Goal: Transaction & Acquisition: Purchase product/service

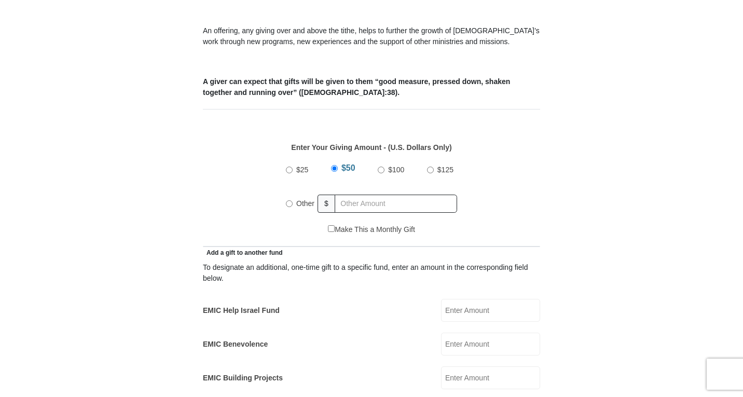
scroll to position [379, 0]
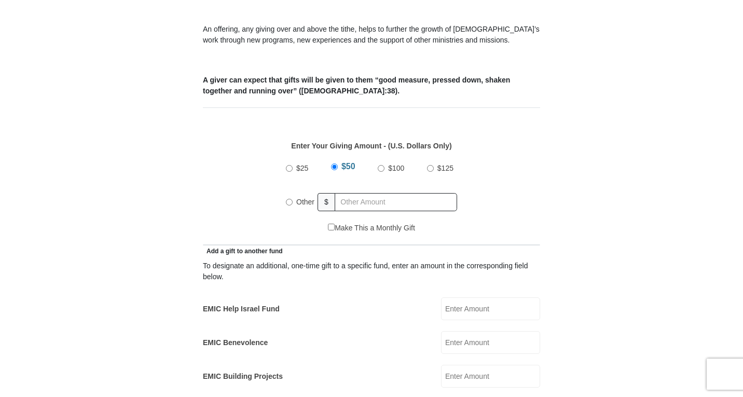
click at [291, 199] on input "Other" at bounding box center [289, 202] width 7 height 7
radio input "true"
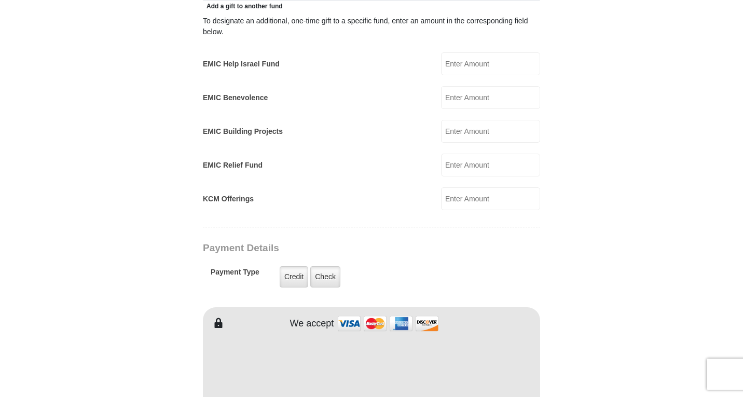
scroll to position [624, 0]
type input "600"
click at [481, 51] on input "EMIC Help Israel Fund" at bounding box center [490, 62] width 99 height 23
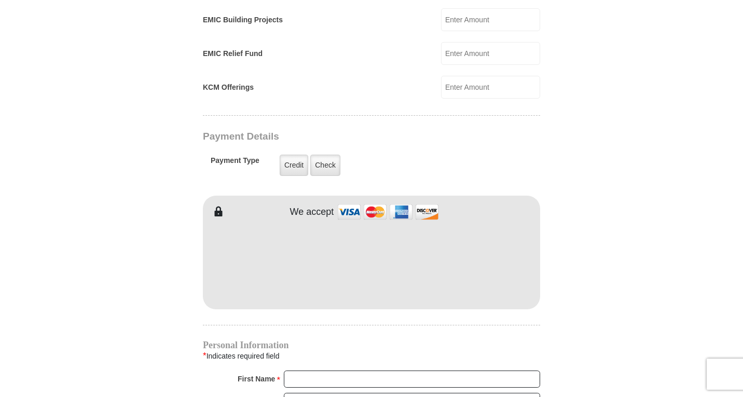
scroll to position [735, 0]
type input "100"
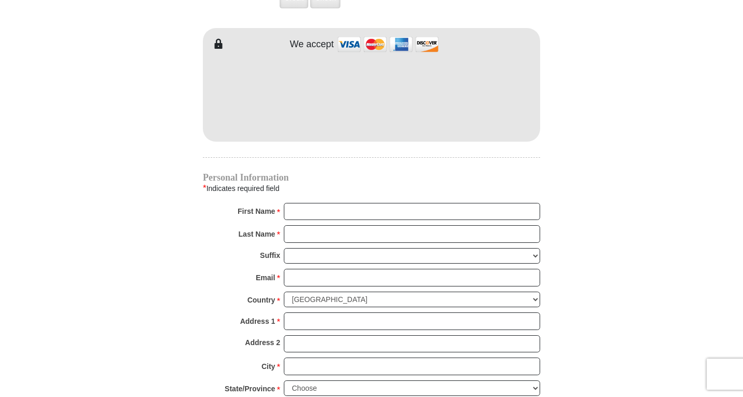
scroll to position [904, 0]
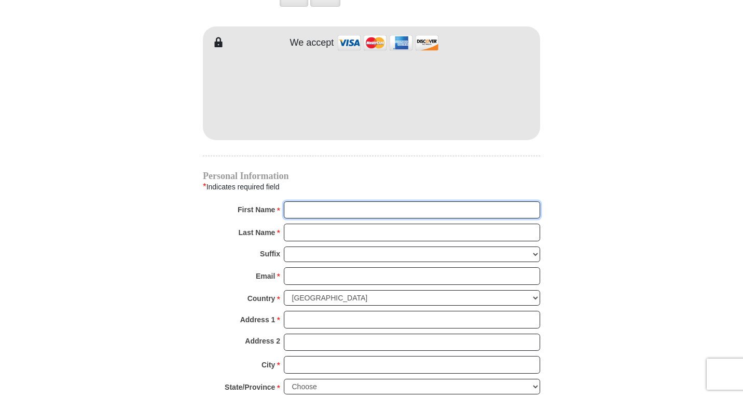
click at [293, 201] on input "First Name *" at bounding box center [412, 210] width 256 height 18
type input "Lal"
click at [296, 223] on input "Last Name *" at bounding box center [412, 232] width 256 height 18
type input "Kandathil"
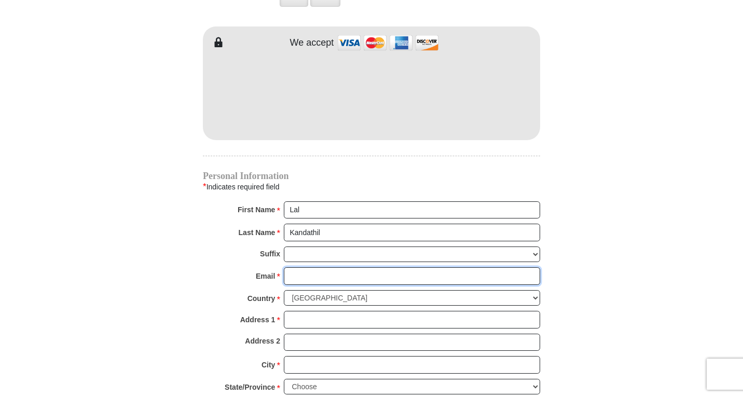
click at [295, 267] on input "Email *" at bounding box center [412, 276] width 256 height 18
type input "lalk2000@yahoo.com"
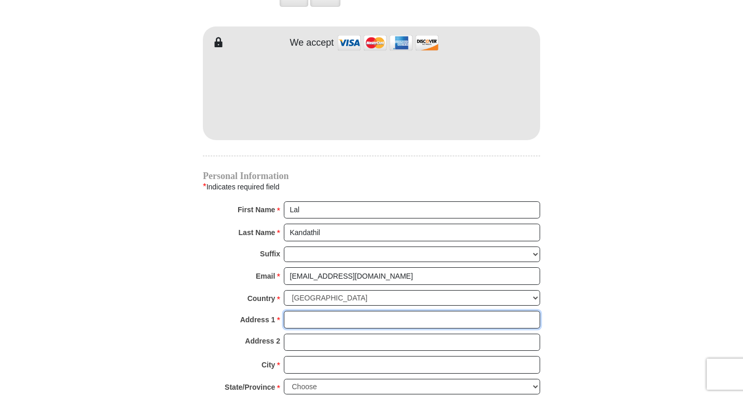
type input "5917 Creekside Drive"
type input "5917 Creekside Dr"
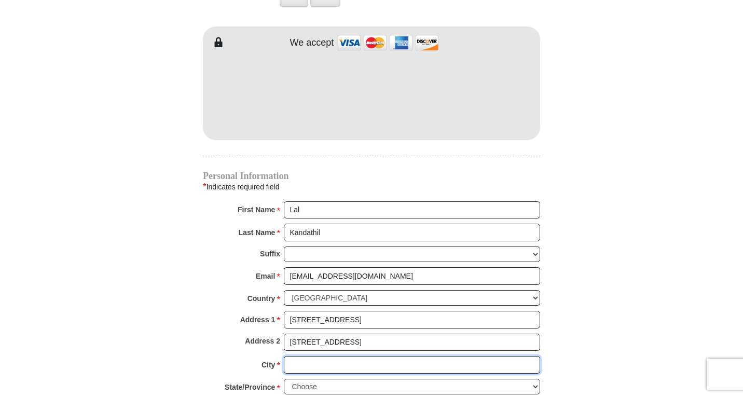
type input "North Richland Hills"
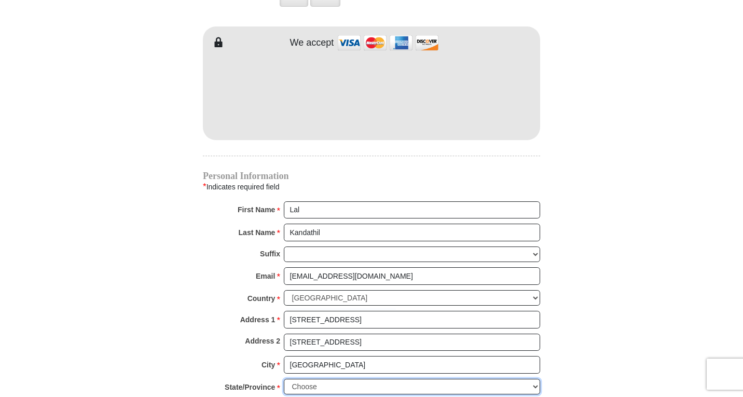
select select "TX"
type input "76180"
type input "8177890933"
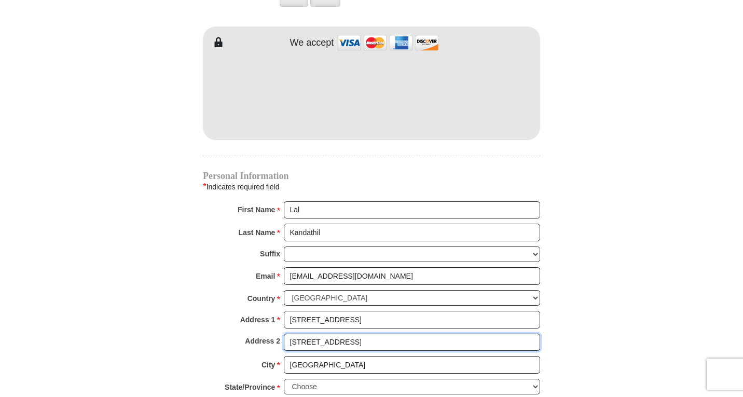
click at [356, 333] on input "5917 Creekside Dr" at bounding box center [412, 342] width 256 height 18
type input "5"
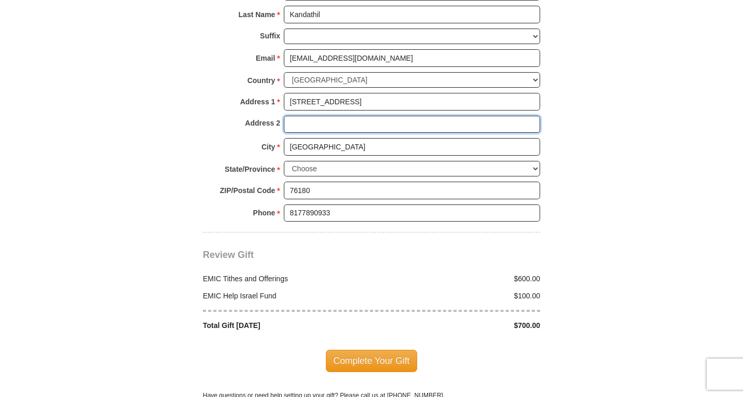
scroll to position [1122, 0]
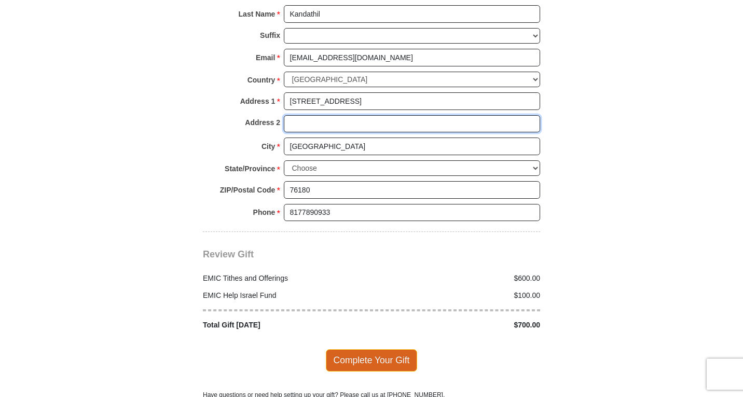
click at [374, 353] on span "Complete Your Gift" at bounding box center [372, 360] width 92 height 22
